Goal: Check status: Check status

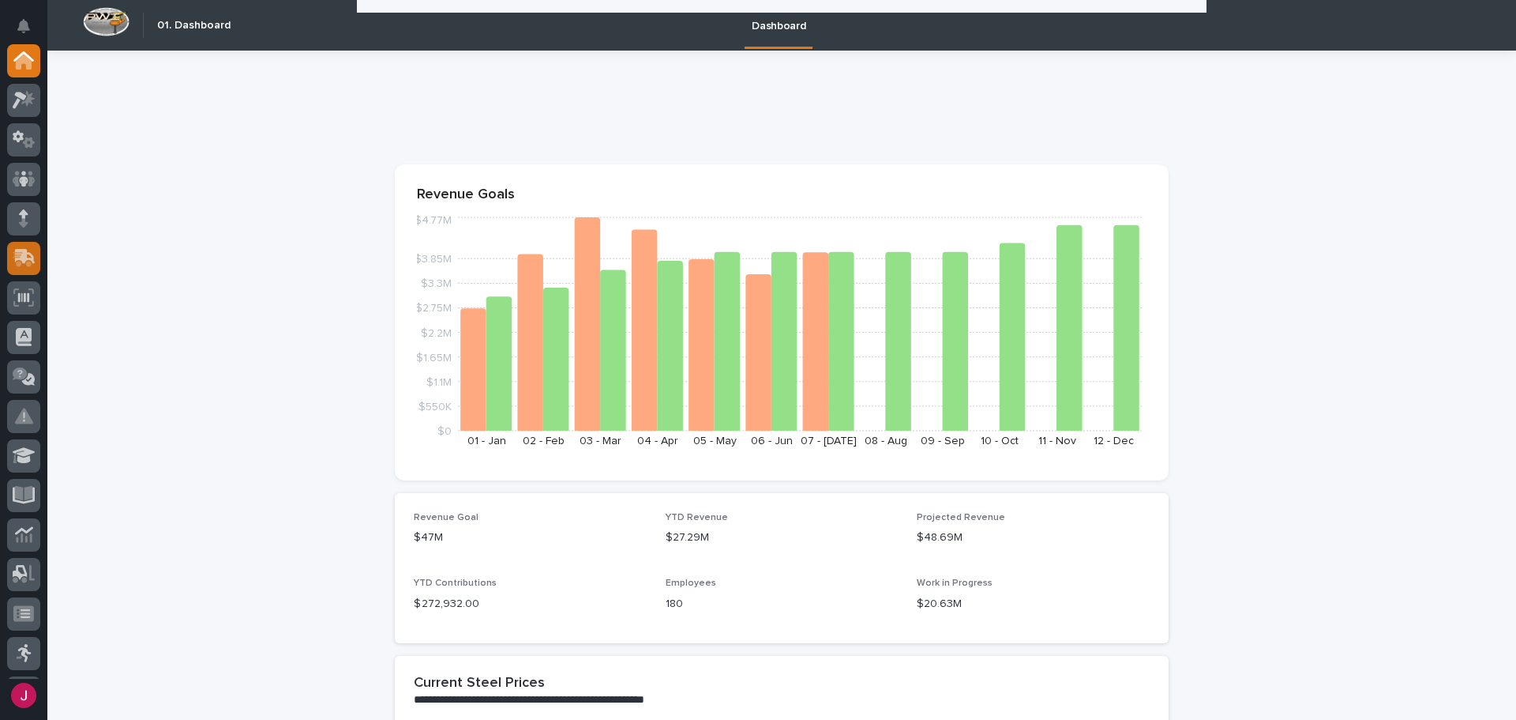
scroll to position [632, 0]
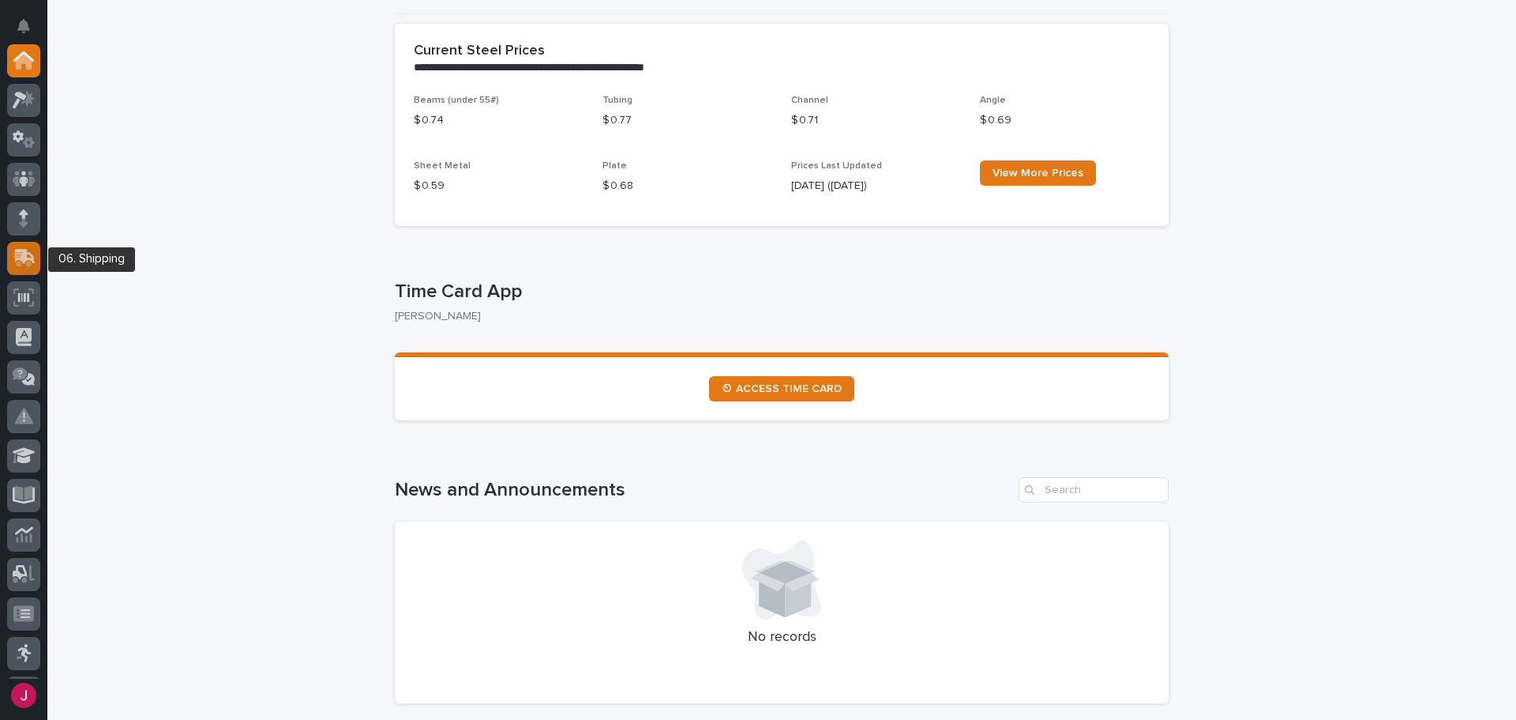
click at [13, 251] on icon at bounding box center [24, 258] width 23 height 18
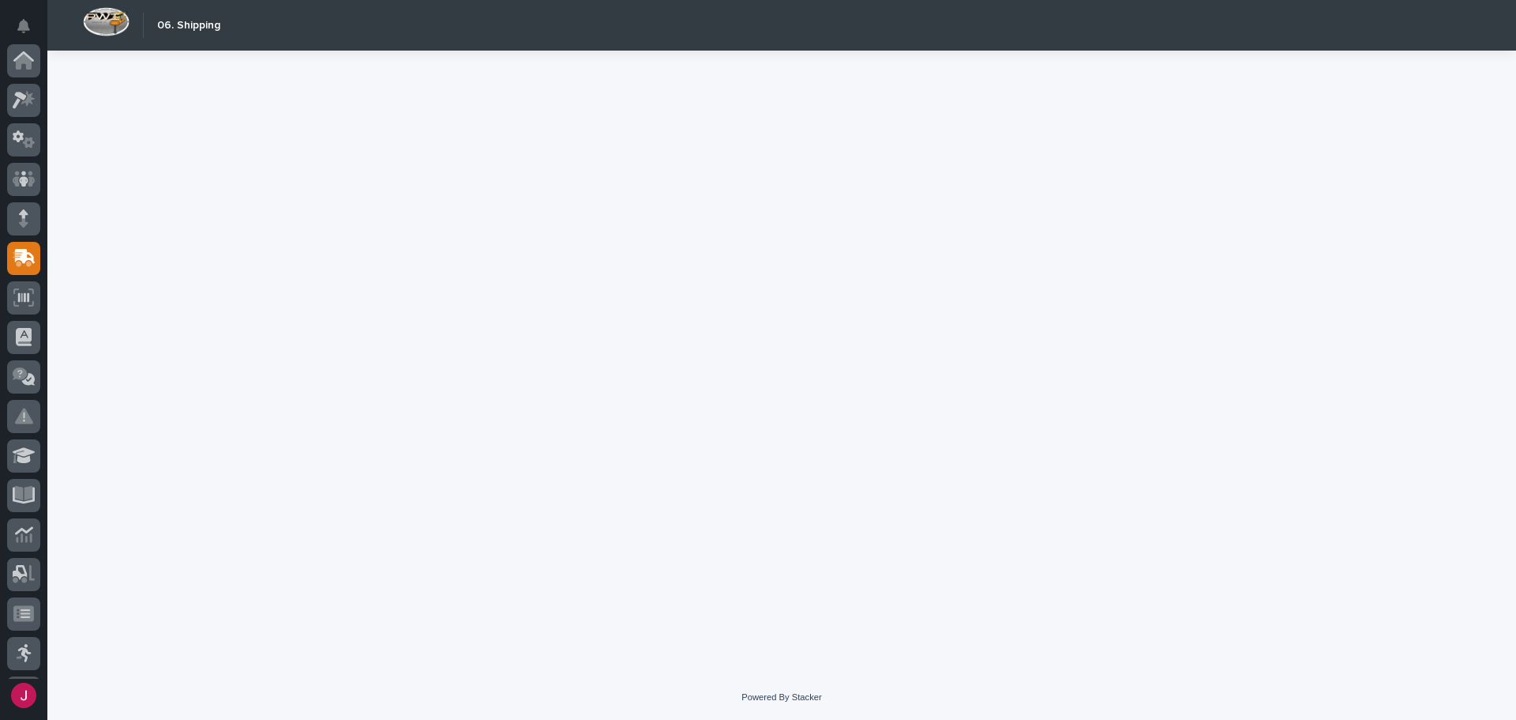
scroll to position [195, 0]
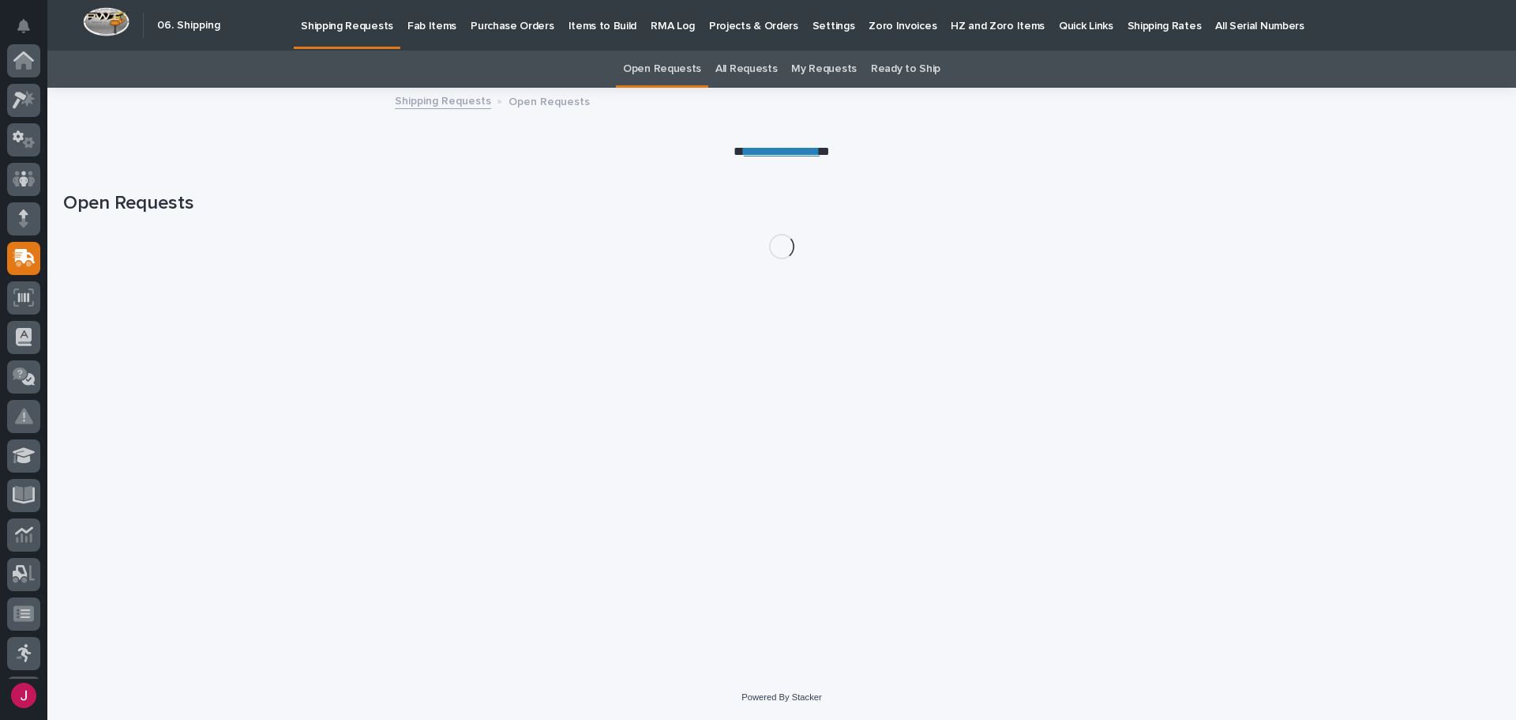
scroll to position [195, 0]
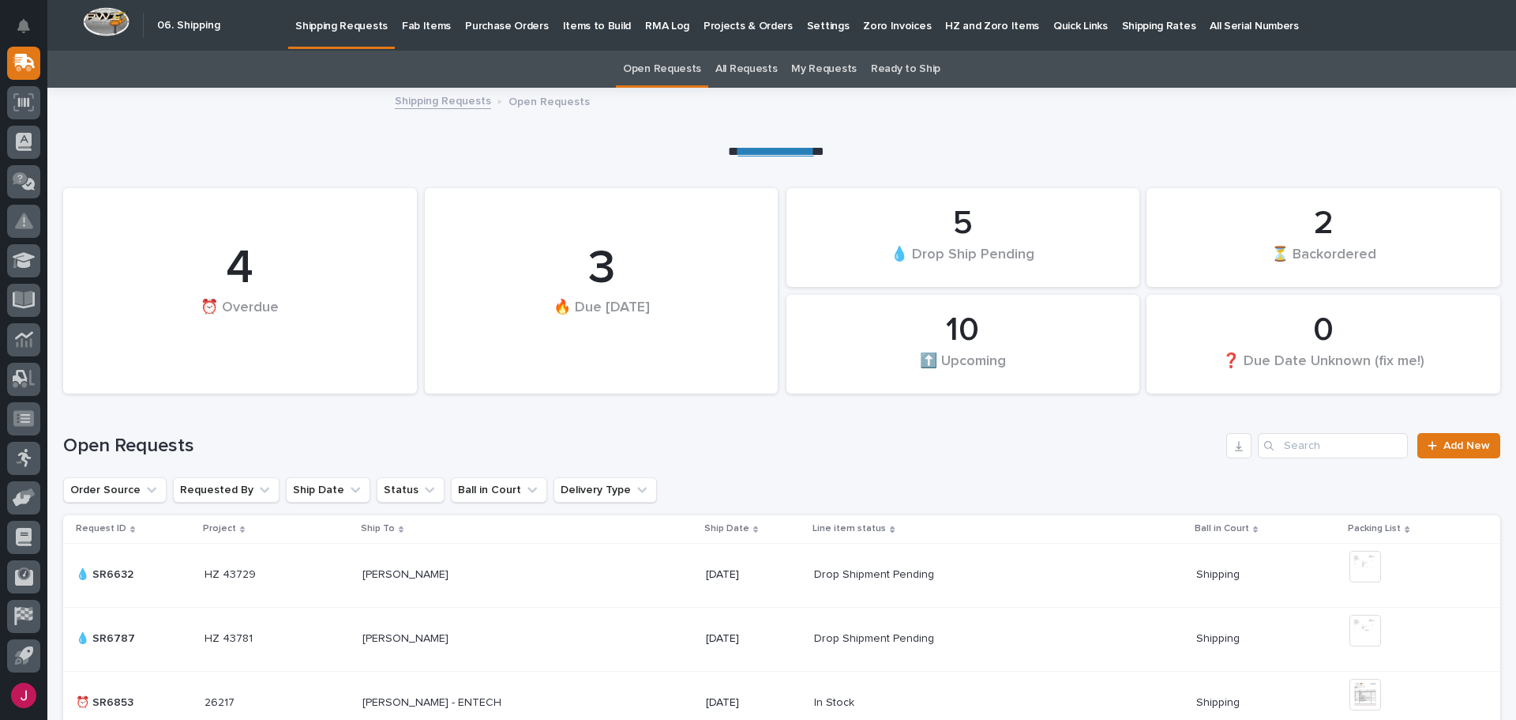
click at [1272, 445] on div "Search" at bounding box center [1270, 445] width 25 height 25
click at [1283, 449] on input "Search" at bounding box center [1333, 445] width 150 height 25
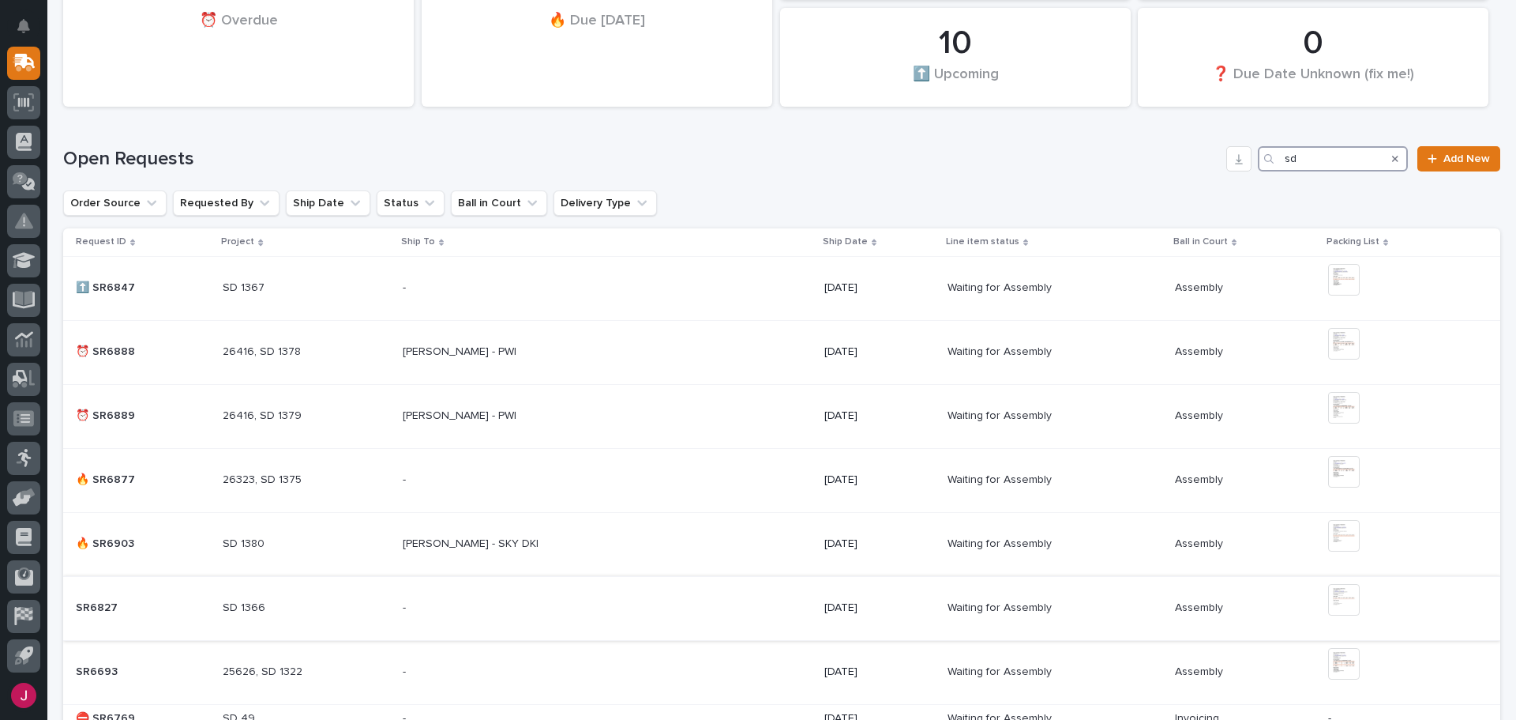
scroll to position [316, 0]
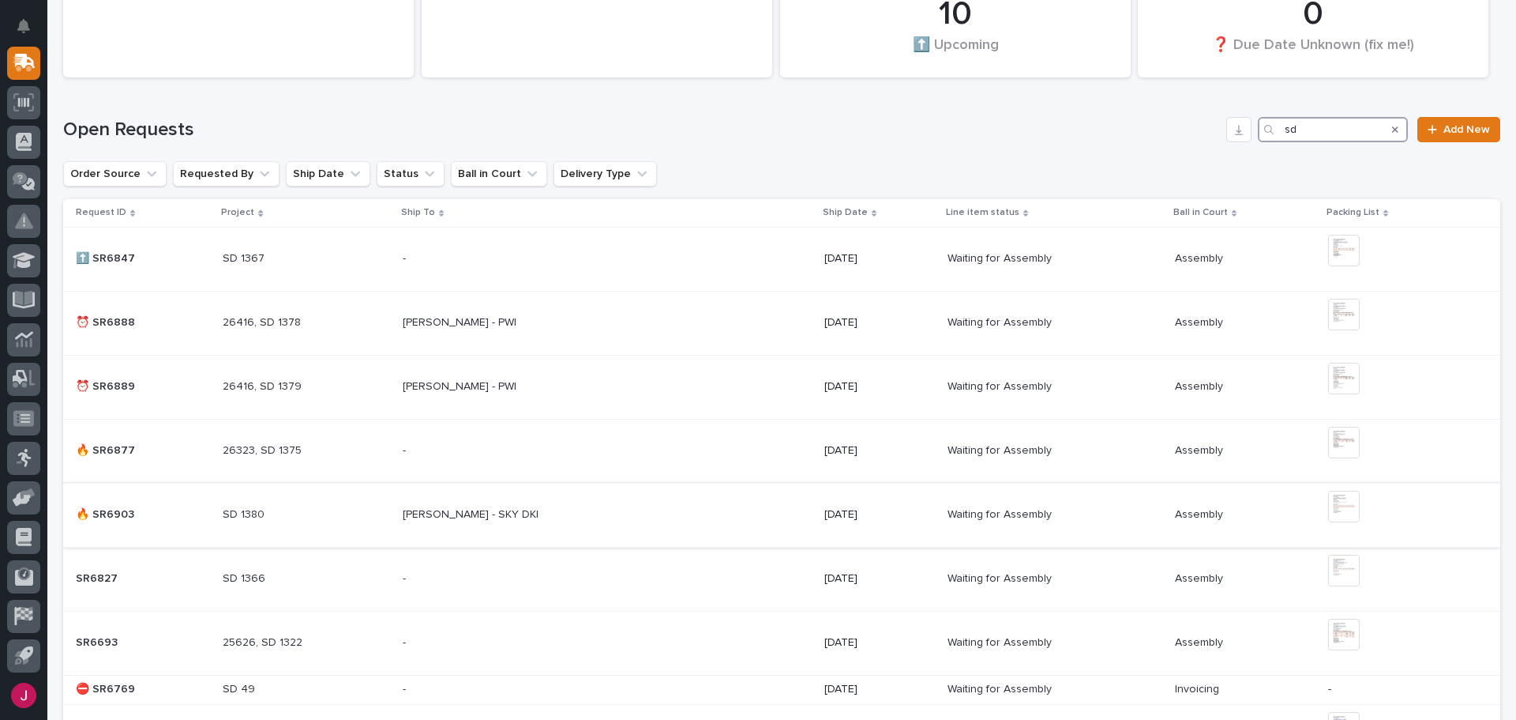
type input "sd"
click at [472, 514] on p "[PERSON_NAME] - SKY DKI" at bounding box center [472, 513] width 139 height 17
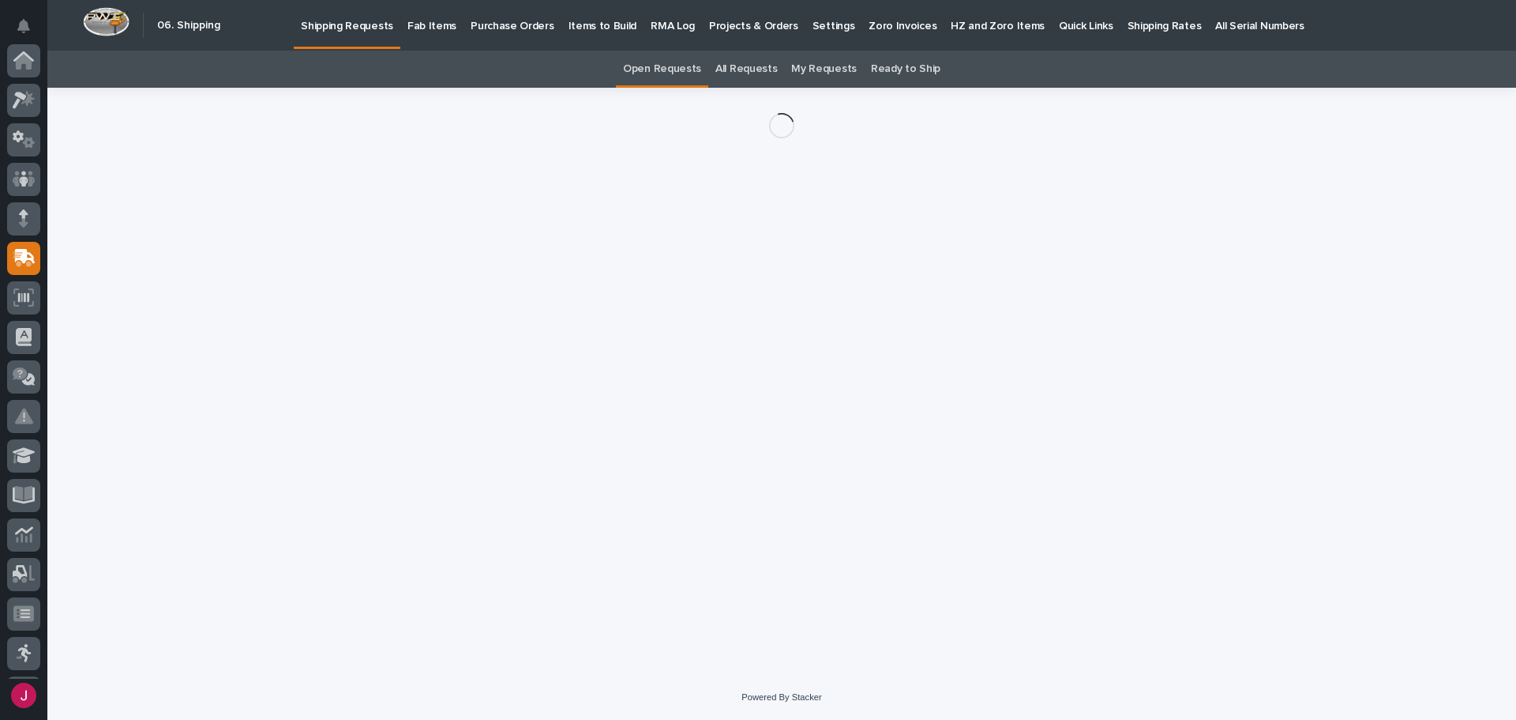
scroll to position [195, 0]
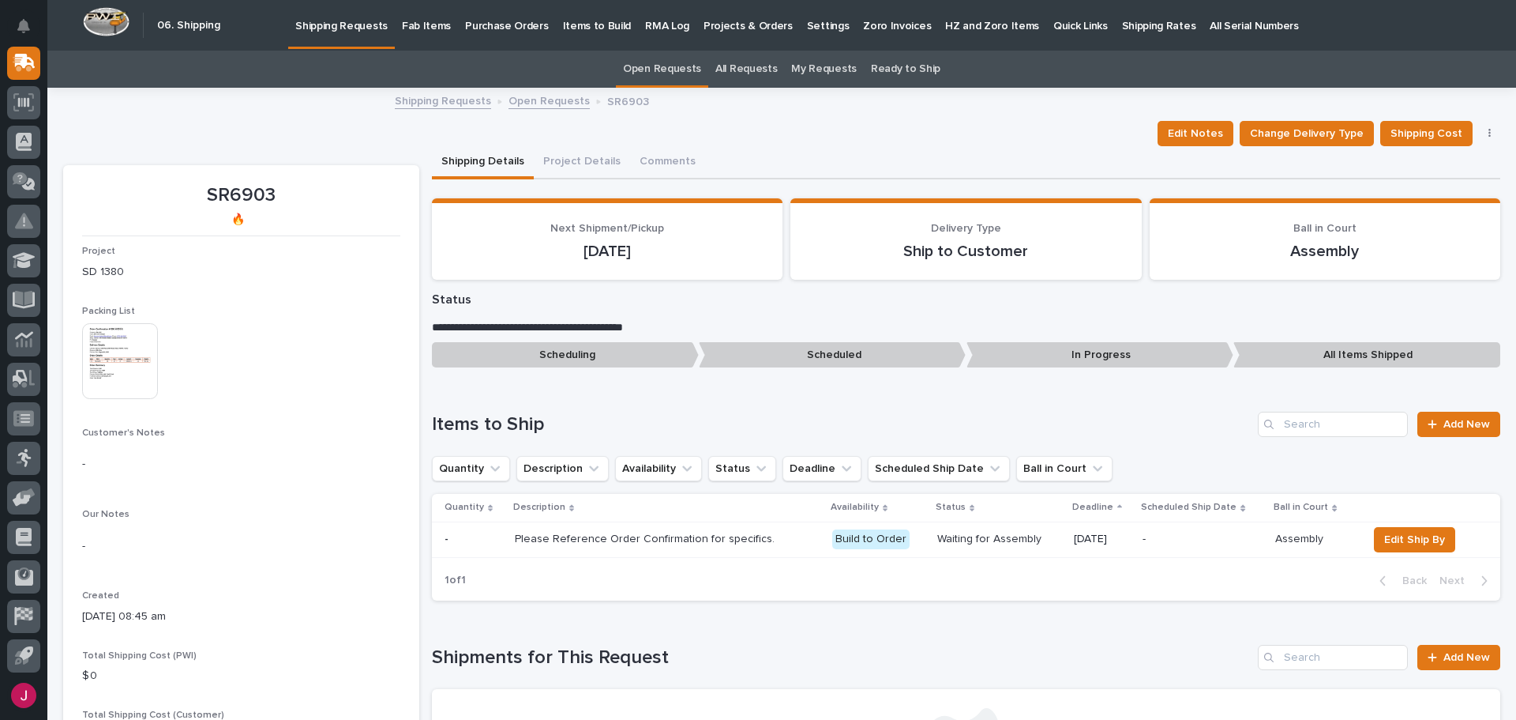
click at [107, 349] on img at bounding box center [120, 361] width 76 height 76
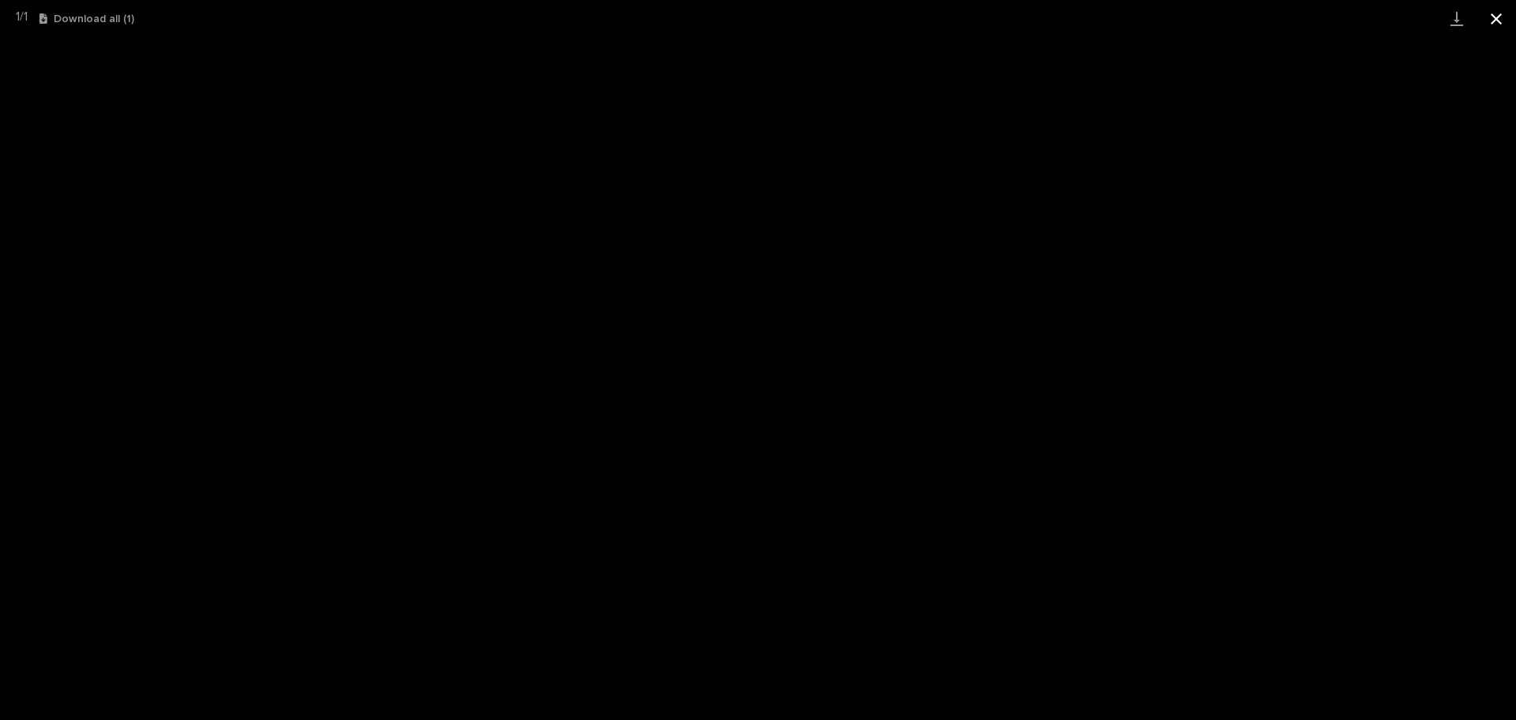
click at [1498, 15] on button "Close gallery" at bounding box center [1496, 18] width 39 height 37
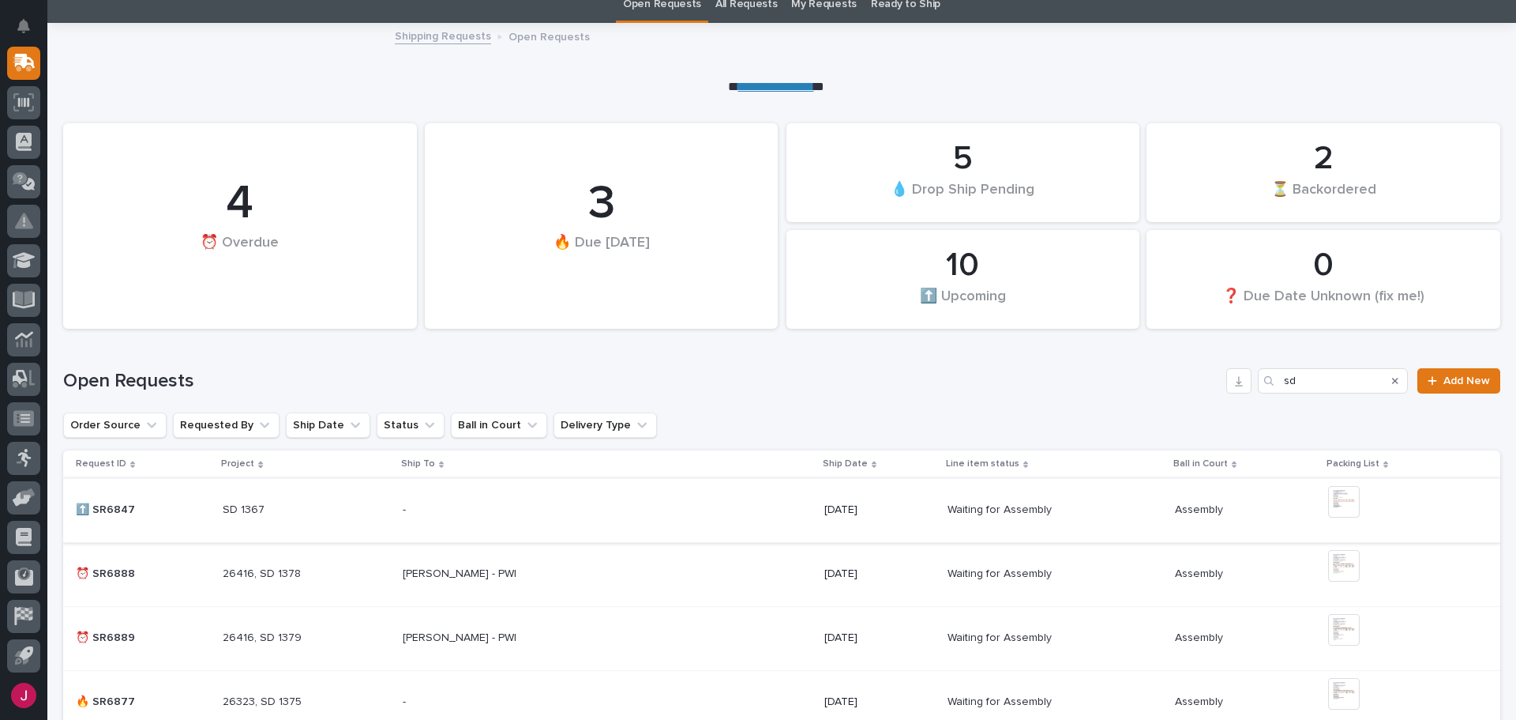
scroll to position [237, 0]
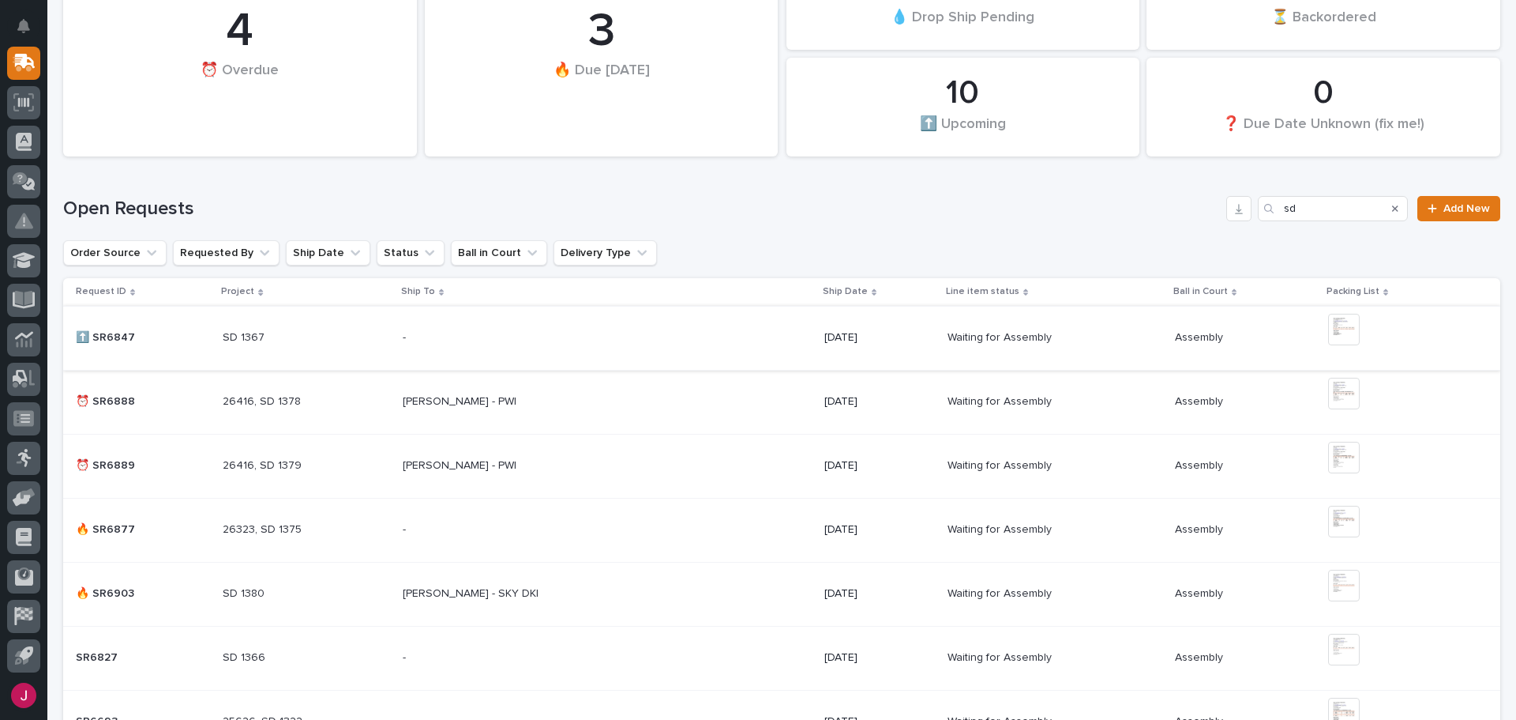
click at [1350, 331] on img at bounding box center [1344, 330] width 32 height 32
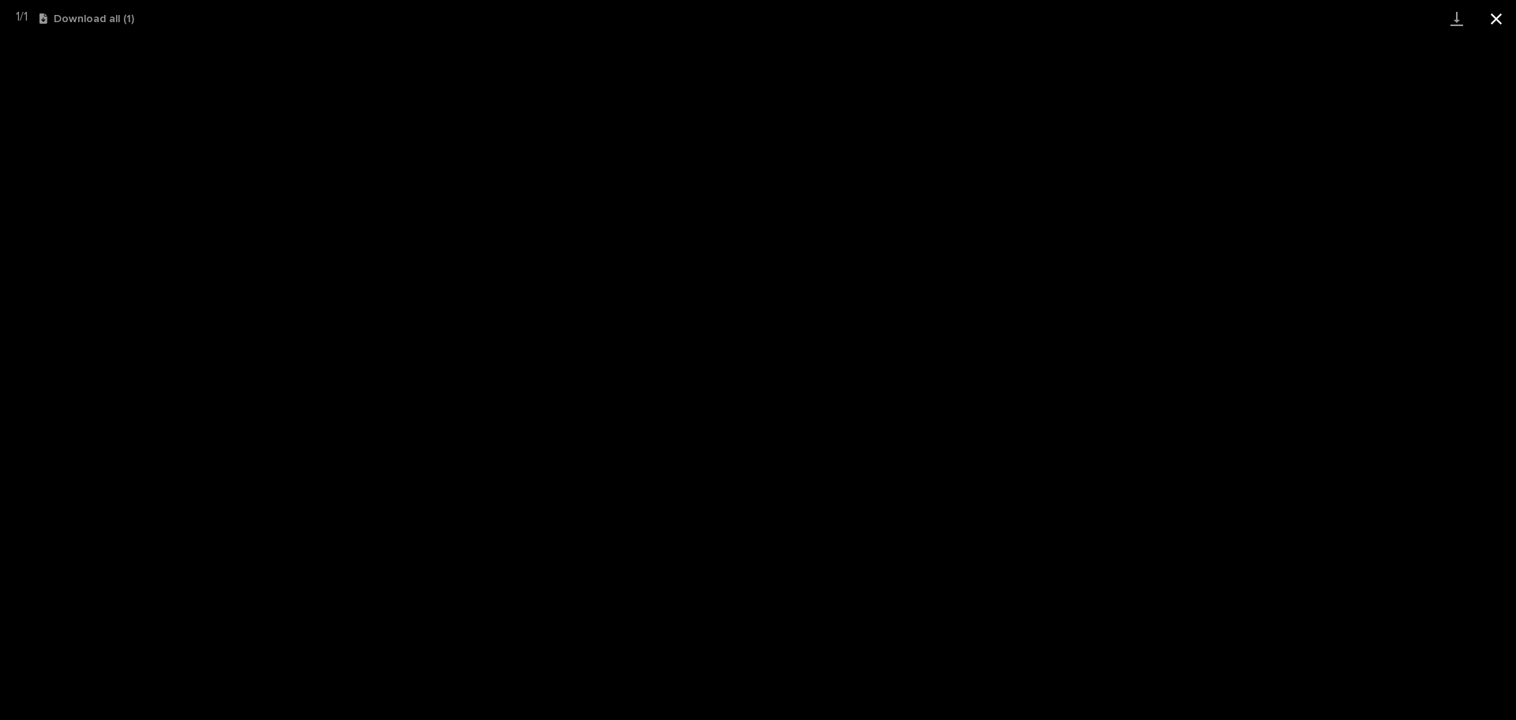
click at [1502, 23] on button "Close gallery" at bounding box center [1496, 18] width 39 height 37
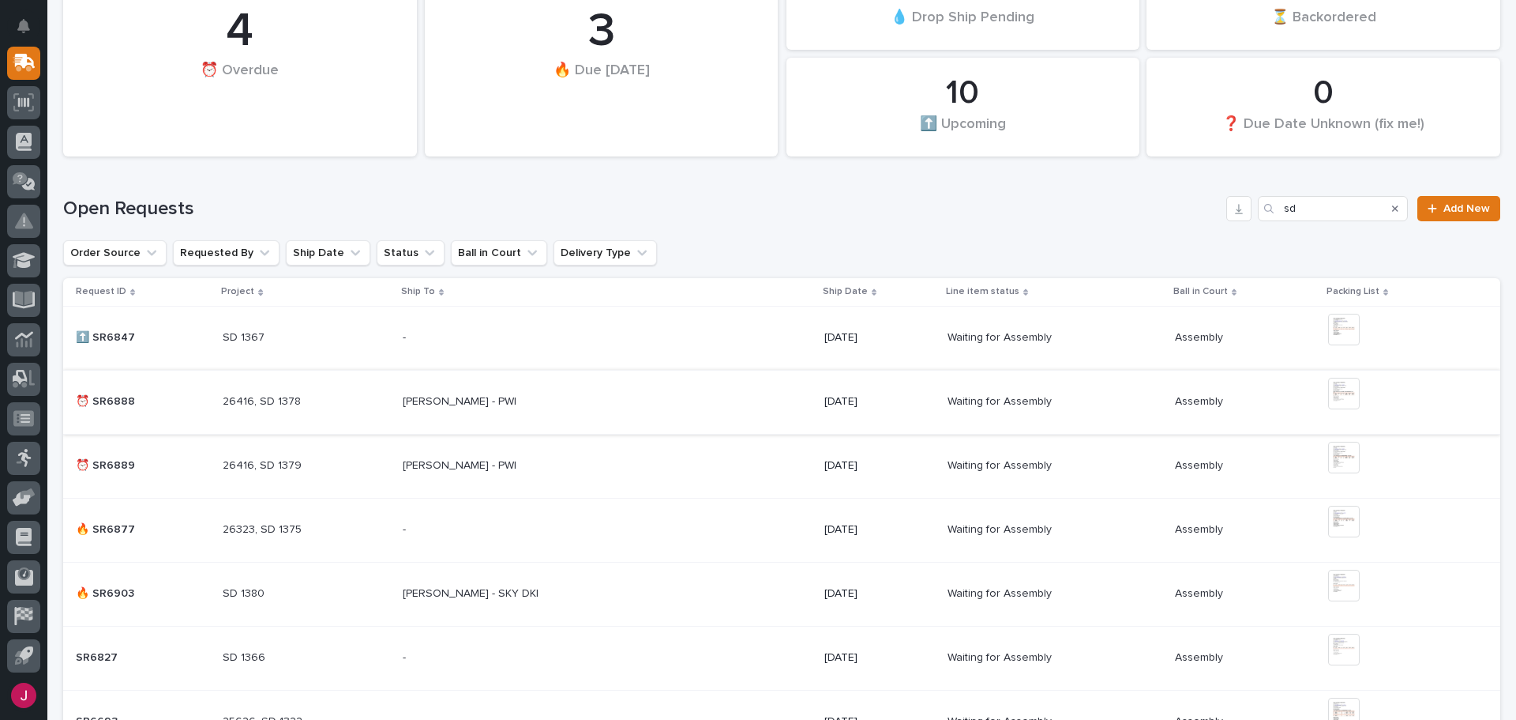
click at [1338, 391] on img at bounding box center [1344, 394] width 32 height 32
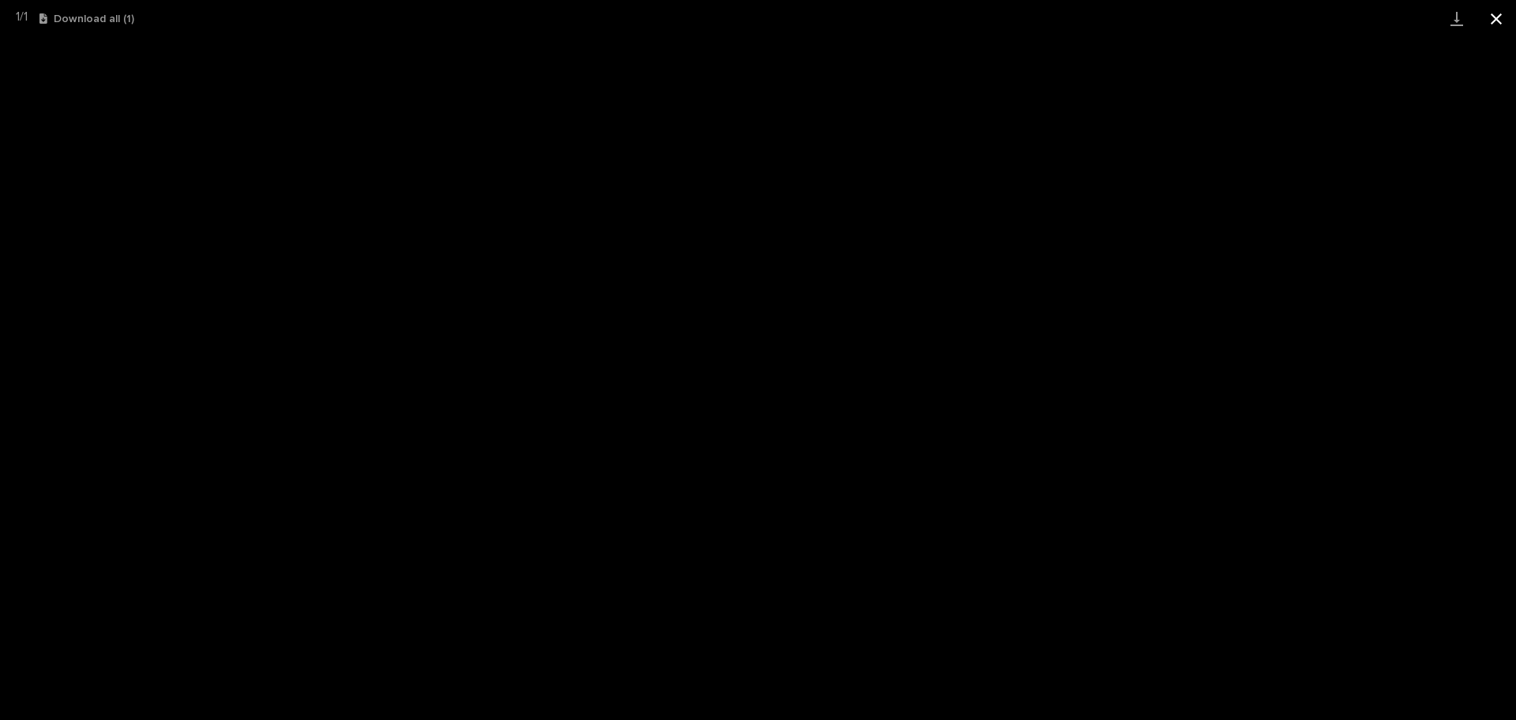
click at [1493, 13] on button "Close gallery" at bounding box center [1496, 18] width 39 height 37
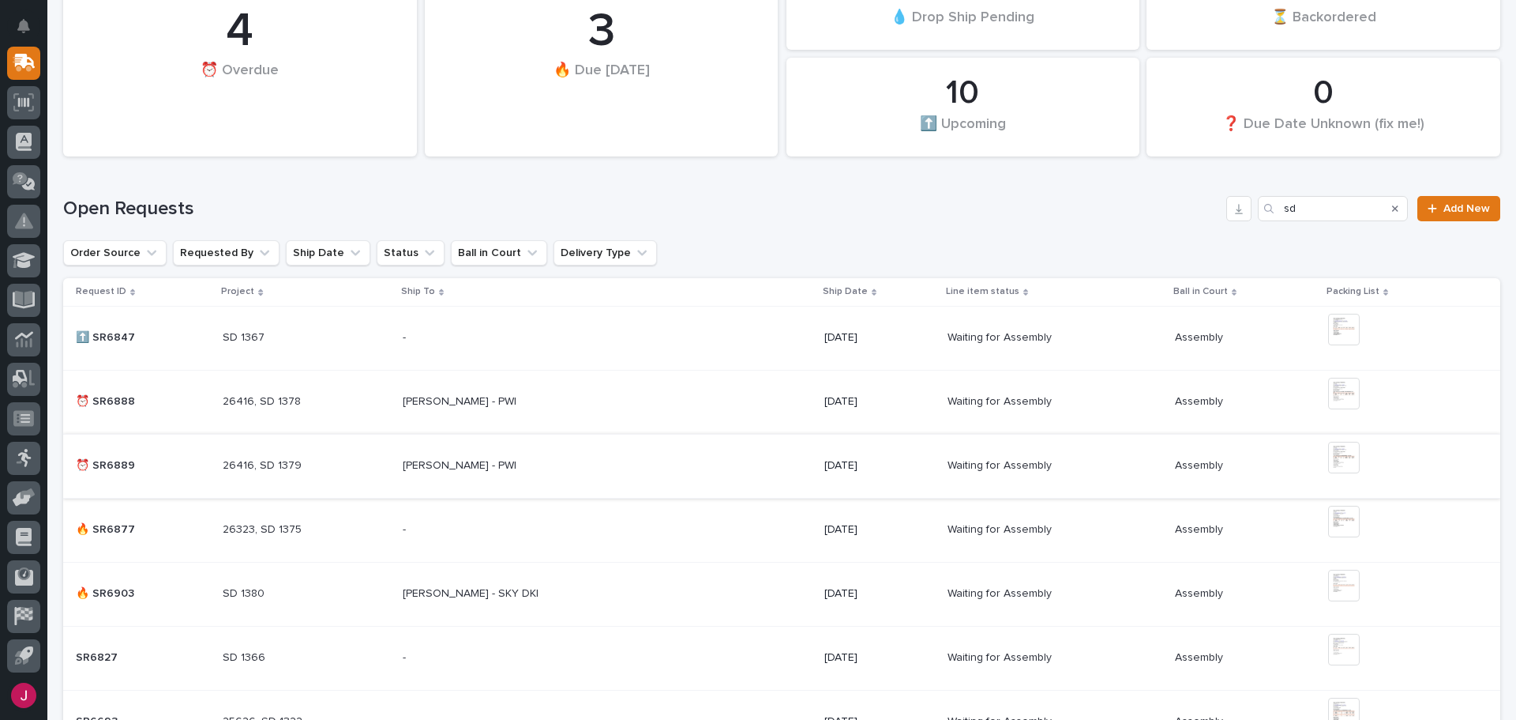
click at [1347, 457] on img at bounding box center [1344, 458] width 32 height 32
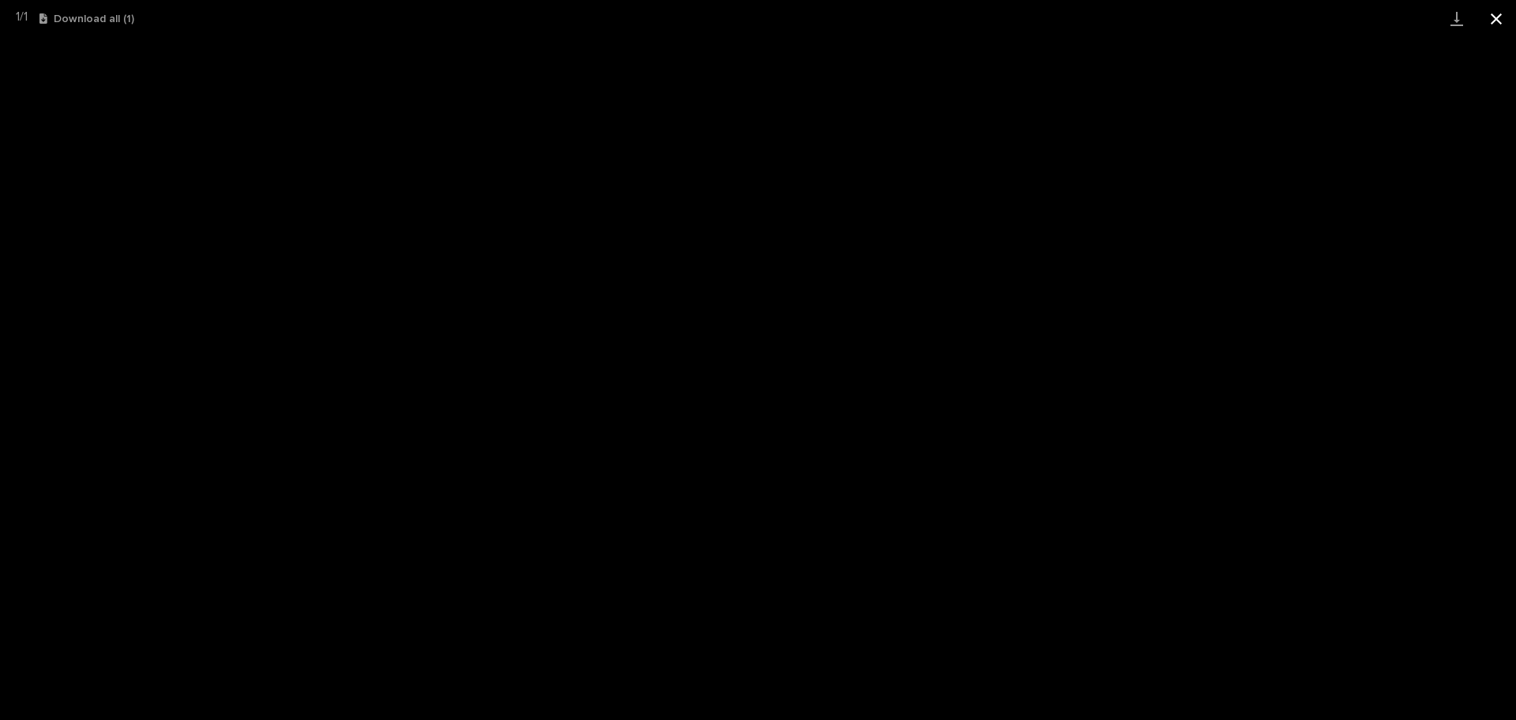
click at [1503, 20] on button "Close gallery" at bounding box center [1496, 18] width 39 height 37
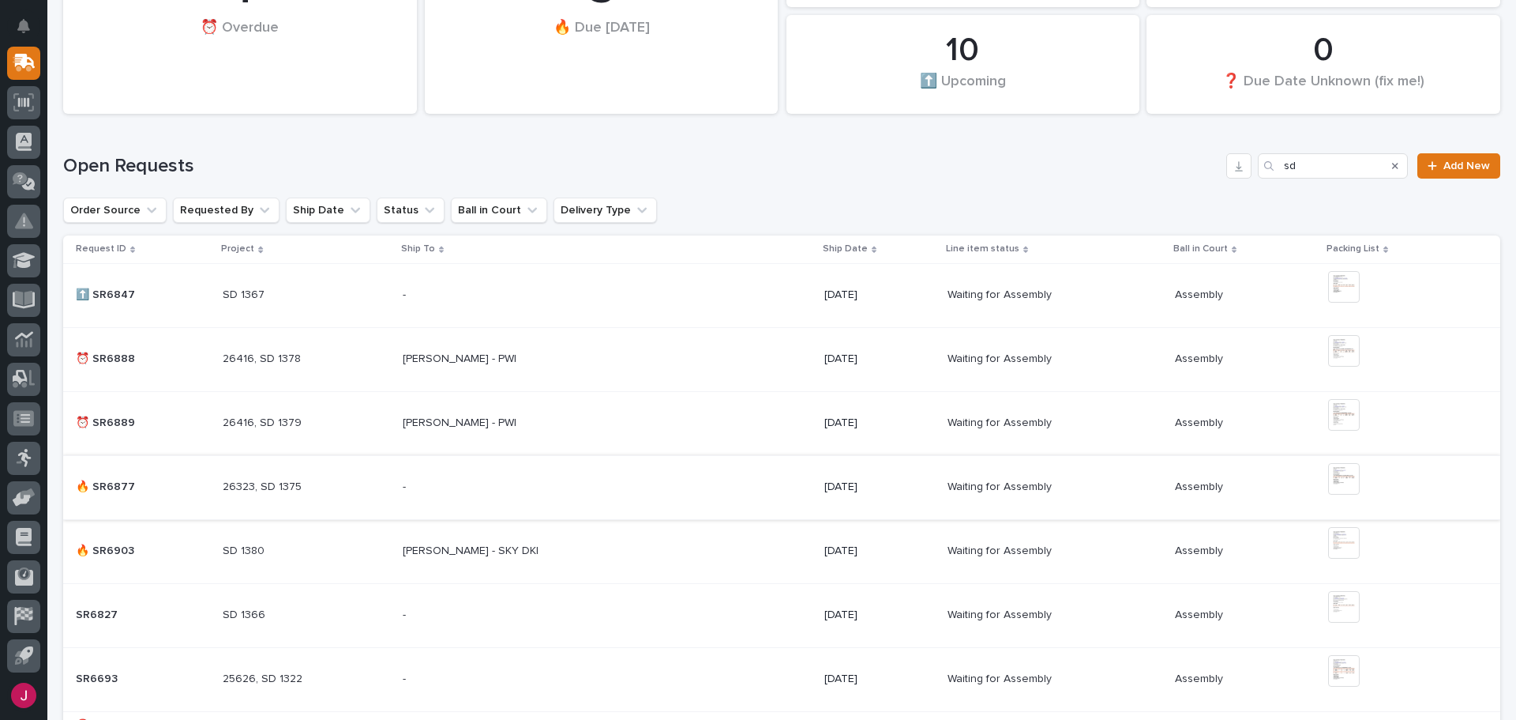
scroll to position [316, 0]
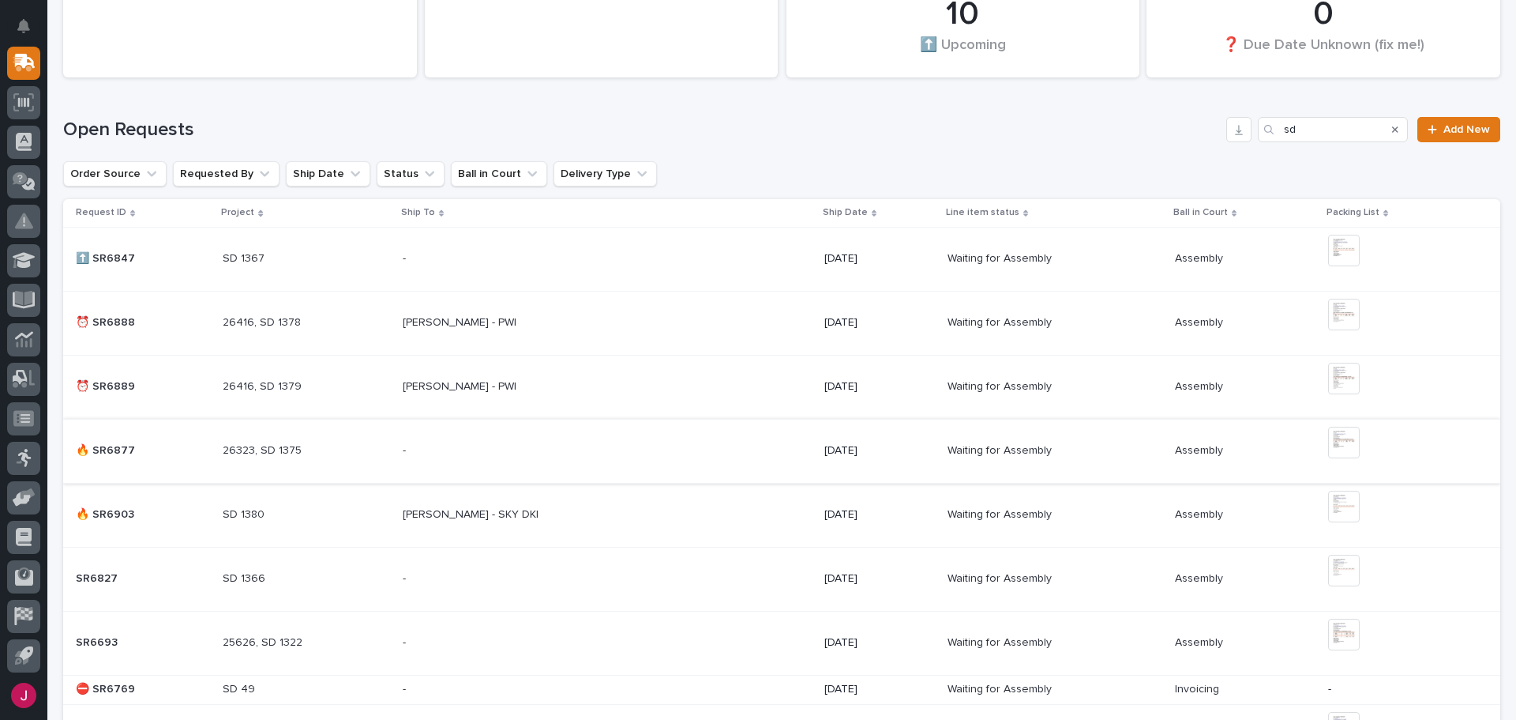
click at [1332, 438] on img at bounding box center [1344, 443] width 32 height 32
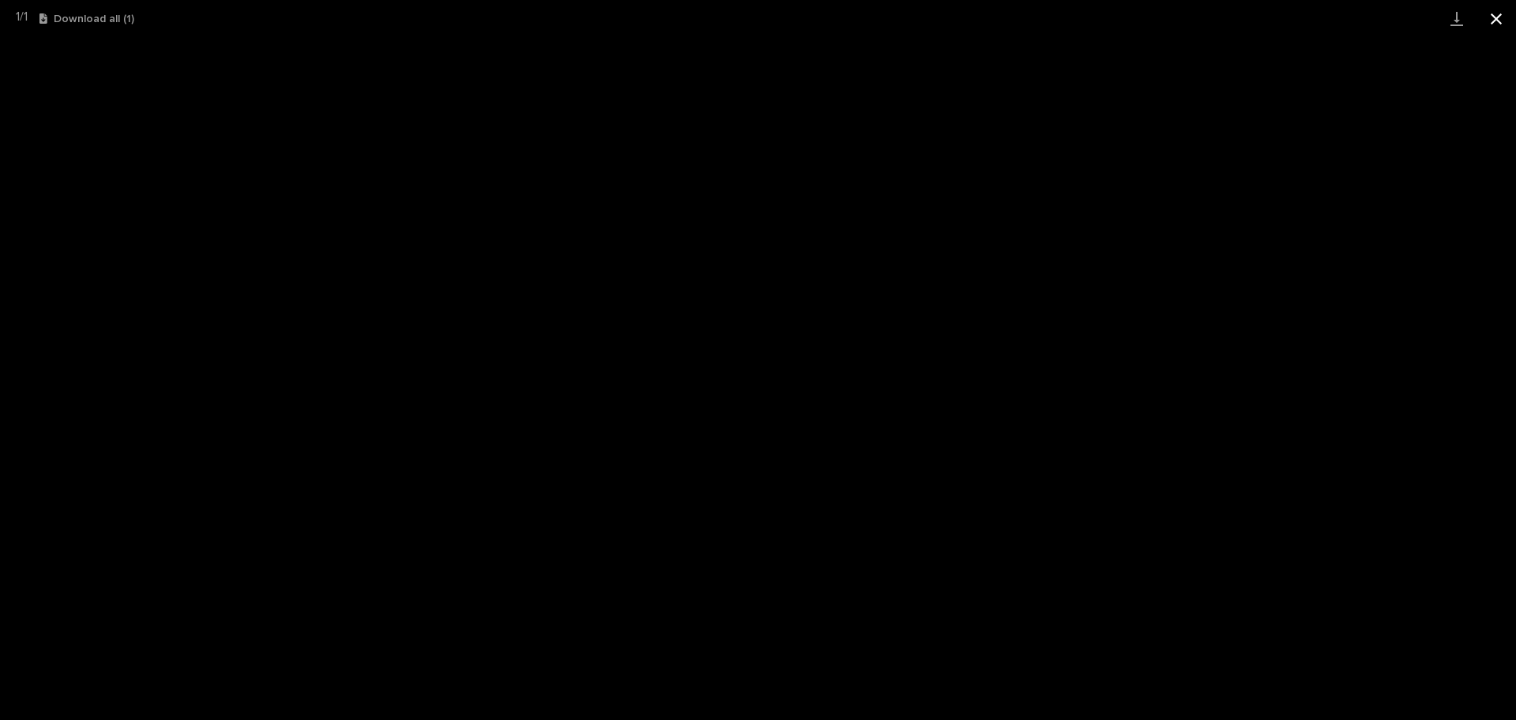
click at [1500, 17] on button "Close gallery" at bounding box center [1496, 18] width 39 height 37
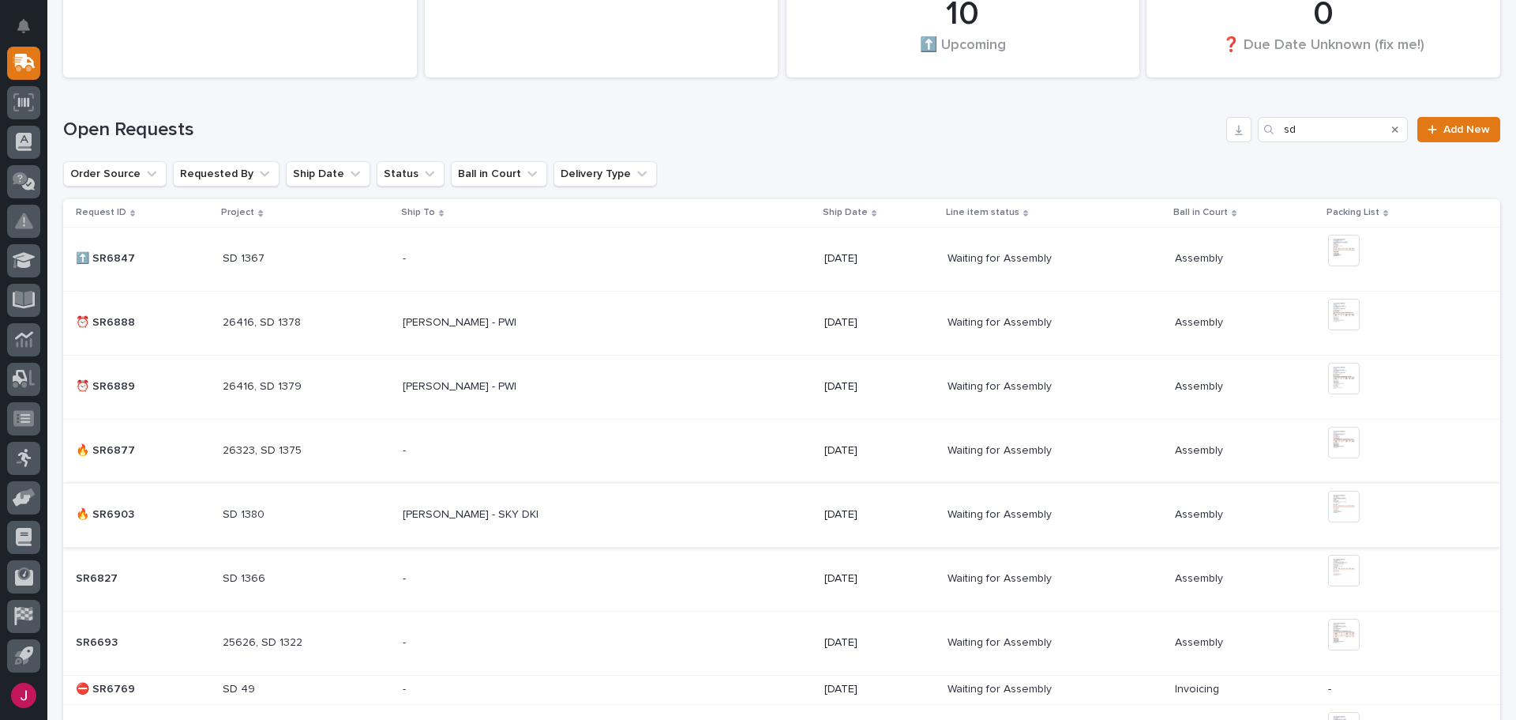
click at [1339, 513] on img at bounding box center [1344, 506] width 32 height 32
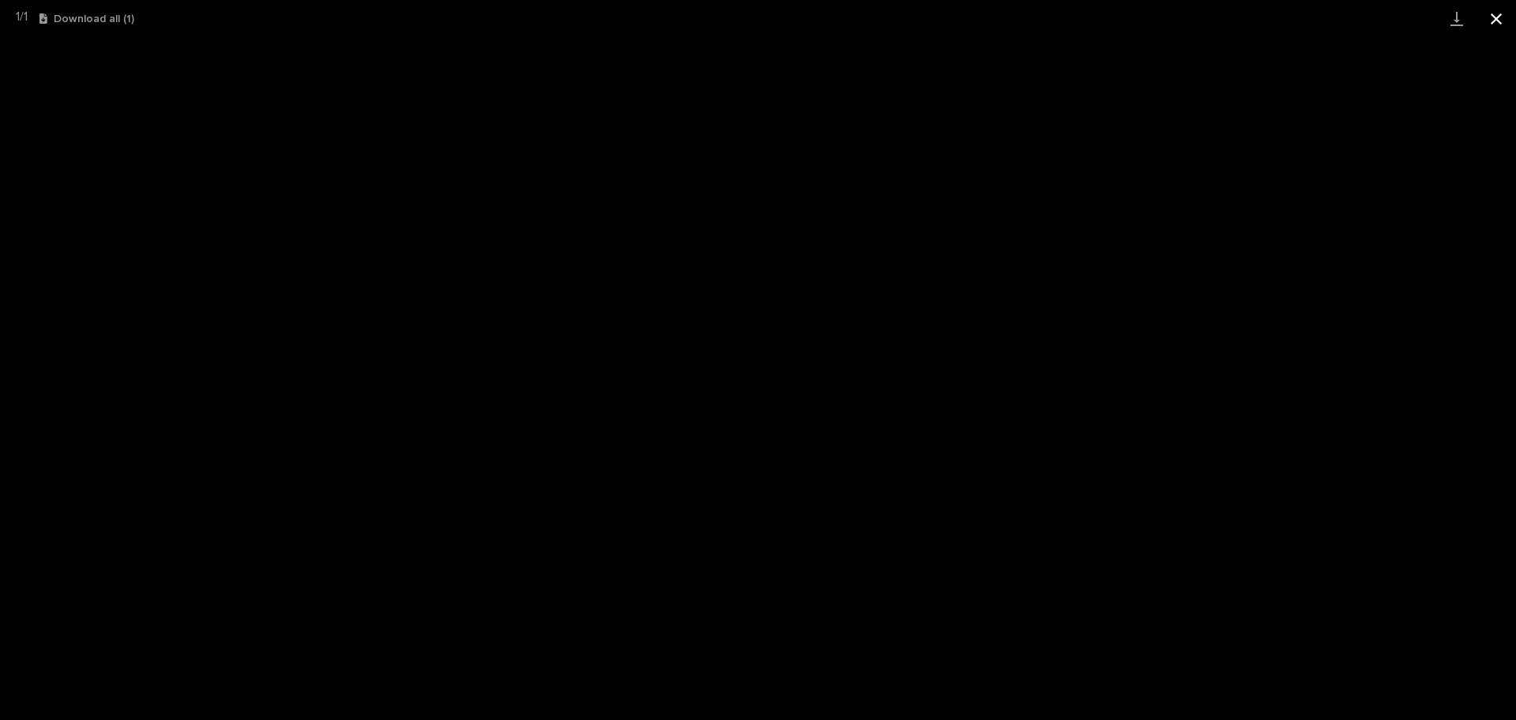
click at [1495, 18] on button "Close gallery" at bounding box center [1496, 18] width 39 height 37
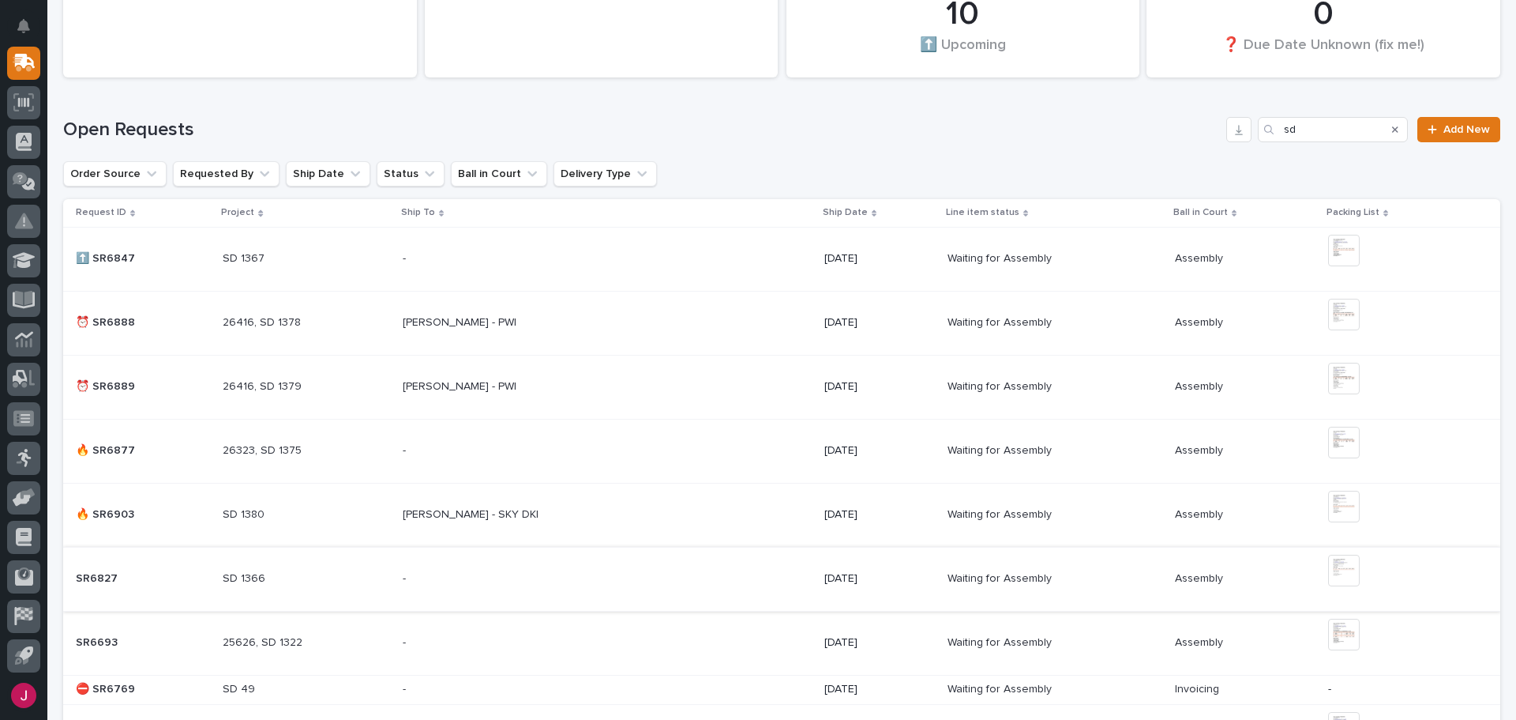
click at [1331, 571] on img at bounding box center [1344, 570] width 32 height 32
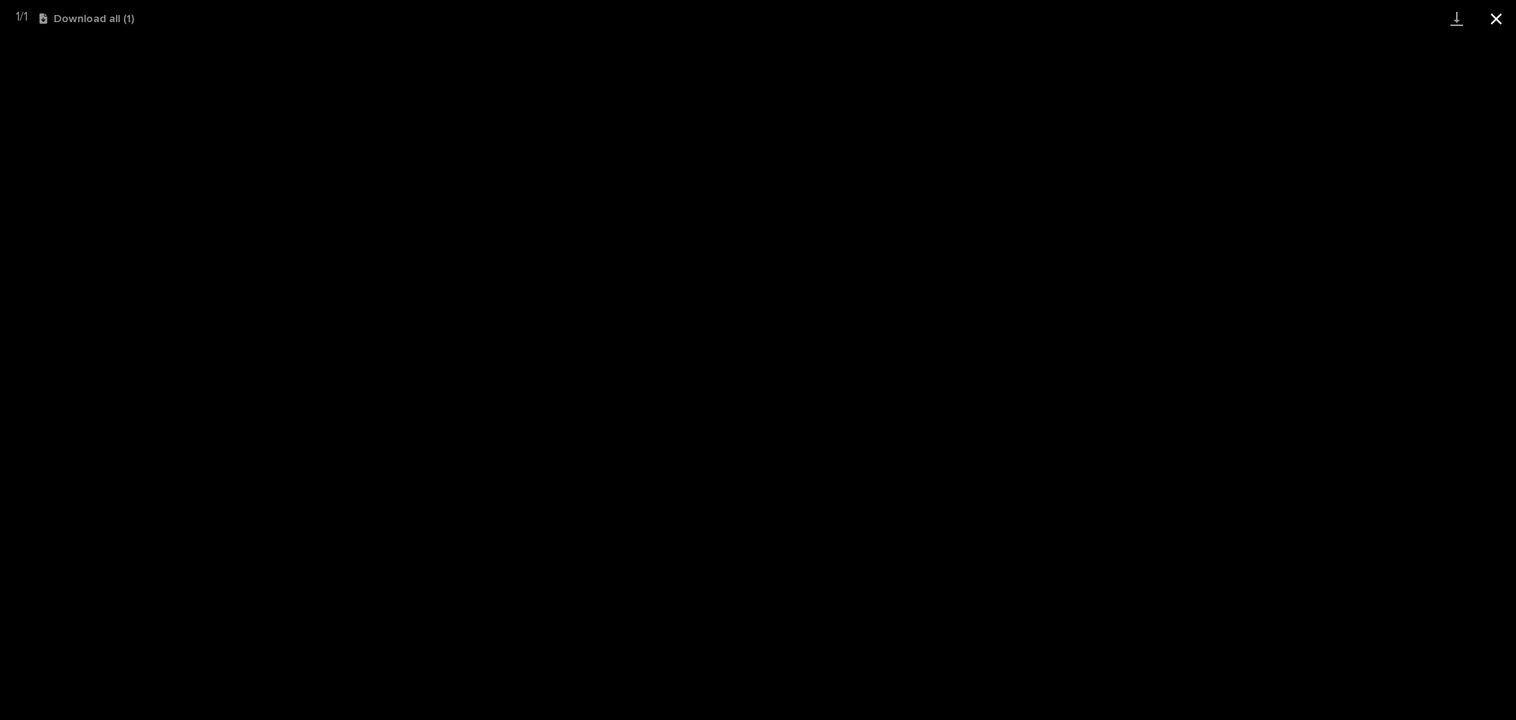
click at [1491, 17] on button "Close gallery" at bounding box center [1496, 18] width 39 height 37
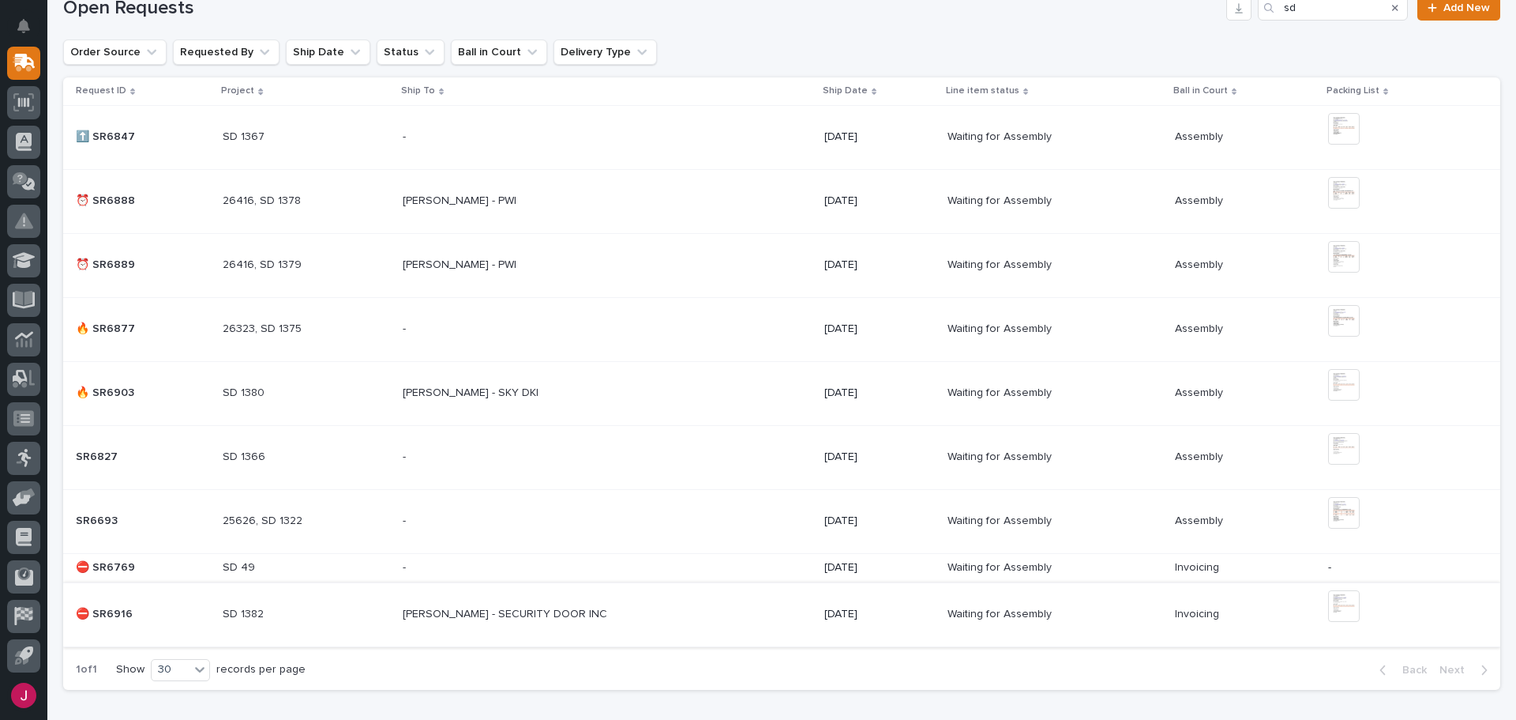
scroll to position [474, 0]
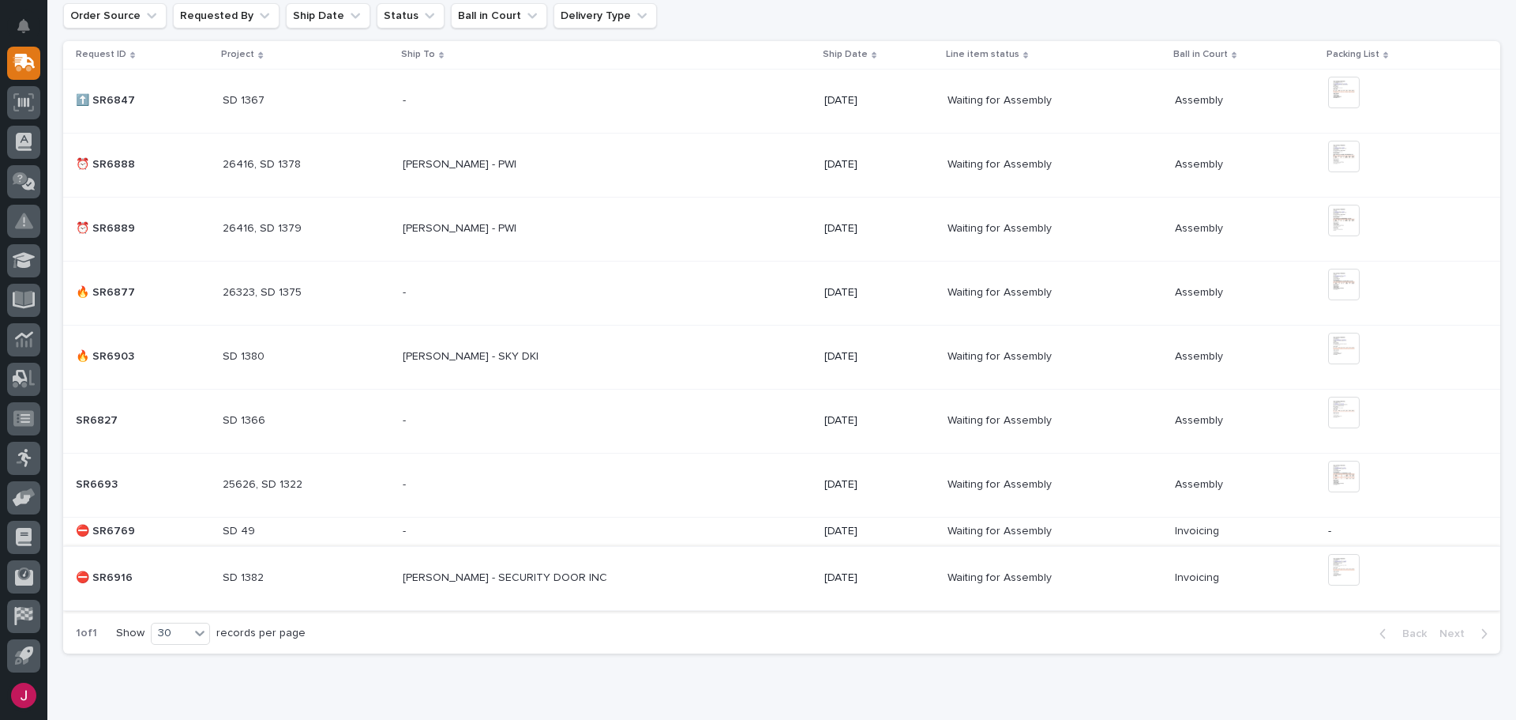
click at [1336, 573] on img at bounding box center [1344, 570] width 32 height 32
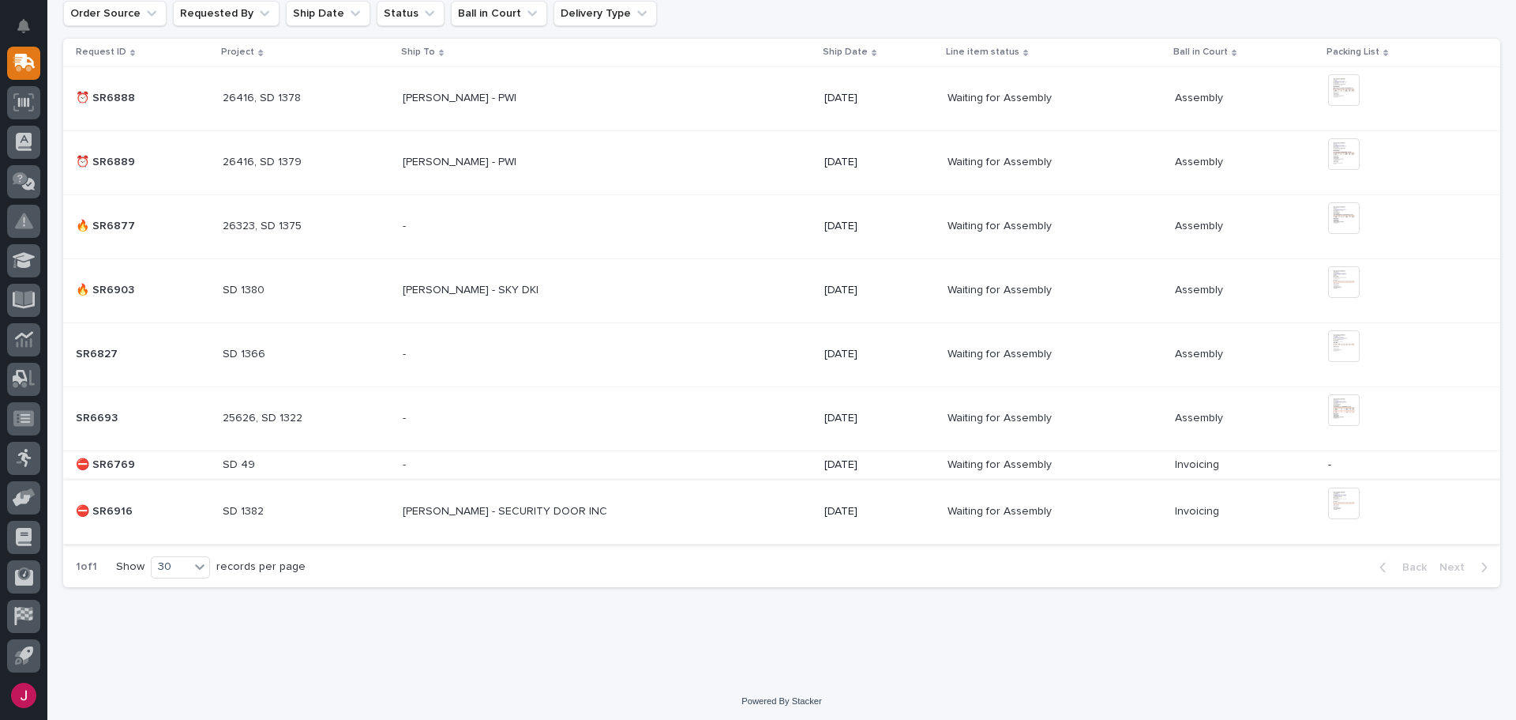
scroll to position [480, 0]
click at [463, 508] on p "[PERSON_NAME] - SECURITY DOOR INC" at bounding box center [507, 506] width 208 height 17
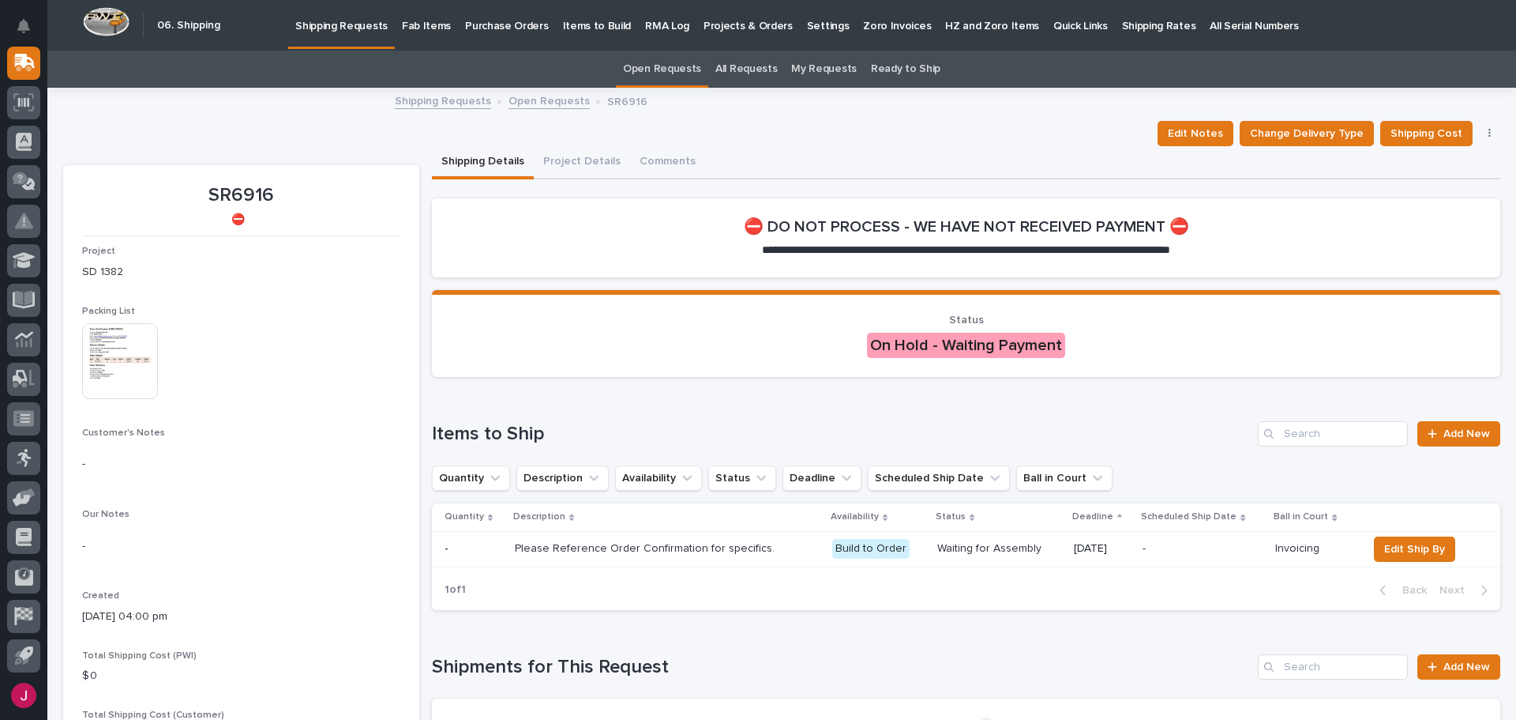
click at [113, 351] on img at bounding box center [120, 361] width 76 height 76
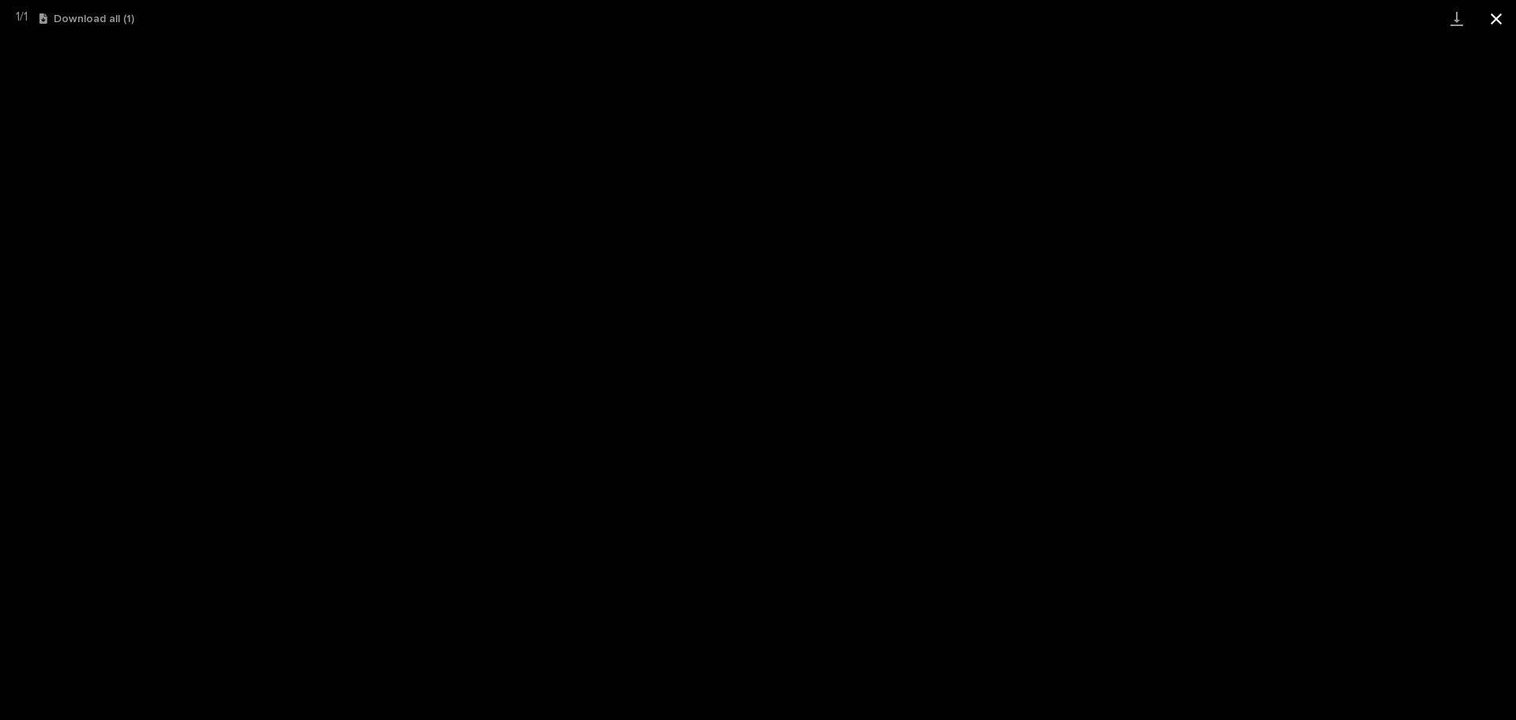
click at [1494, 20] on button "Close gallery" at bounding box center [1496, 18] width 39 height 37
